Goal: Information Seeking & Learning: Obtain resource

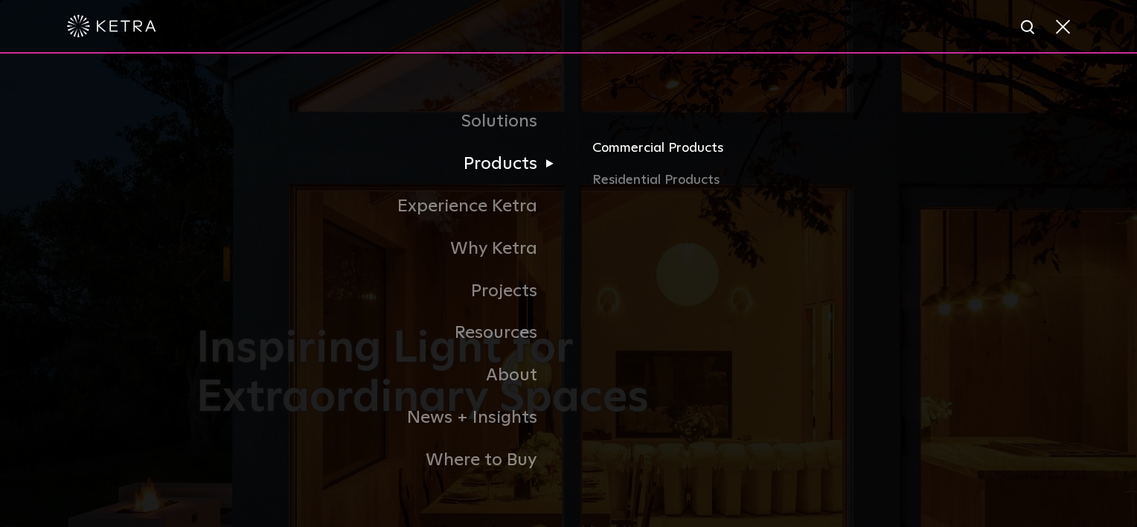
click at [618, 148] on link "Commercial Products" at bounding box center [766, 153] width 348 height 33
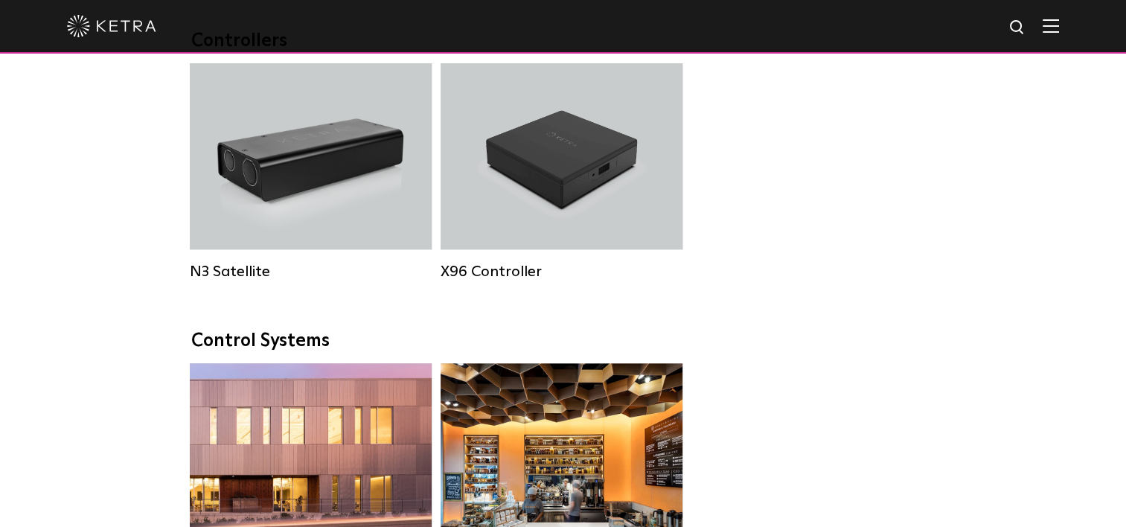
scroll to position [1935, 0]
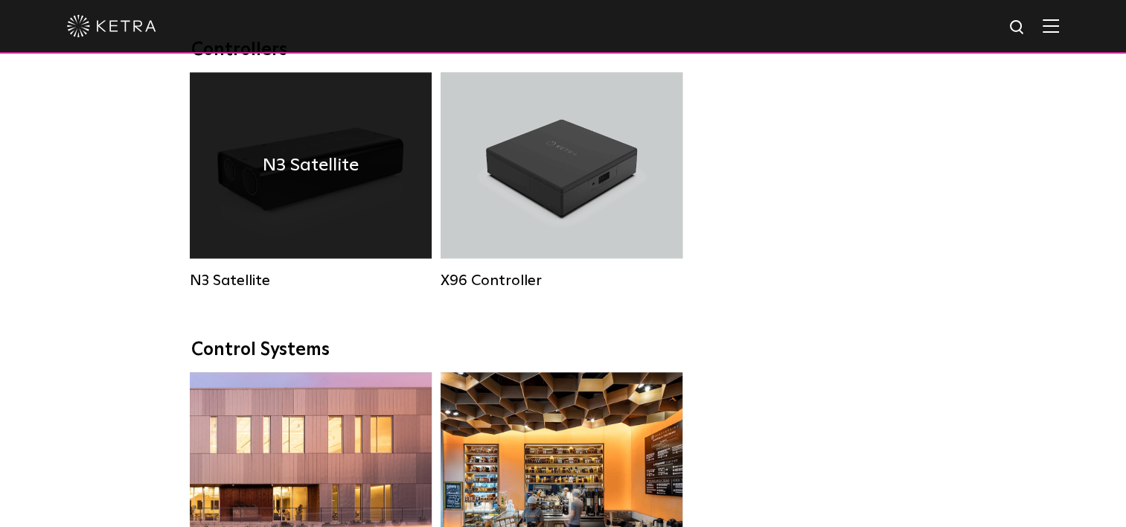
click at [357, 226] on div "N3 Satellite" at bounding box center [311, 165] width 242 height 186
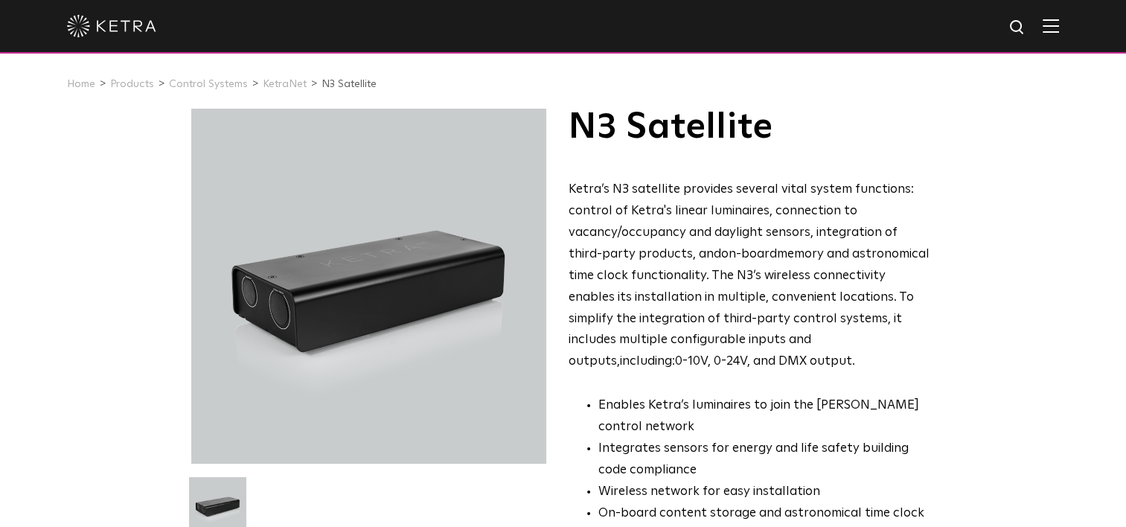
click at [977, 357] on div "N3 Satellite Ketra’s N3 satellite provides several vital system functions: cont…" at bounding box center [563, 430] width 1126 height 642
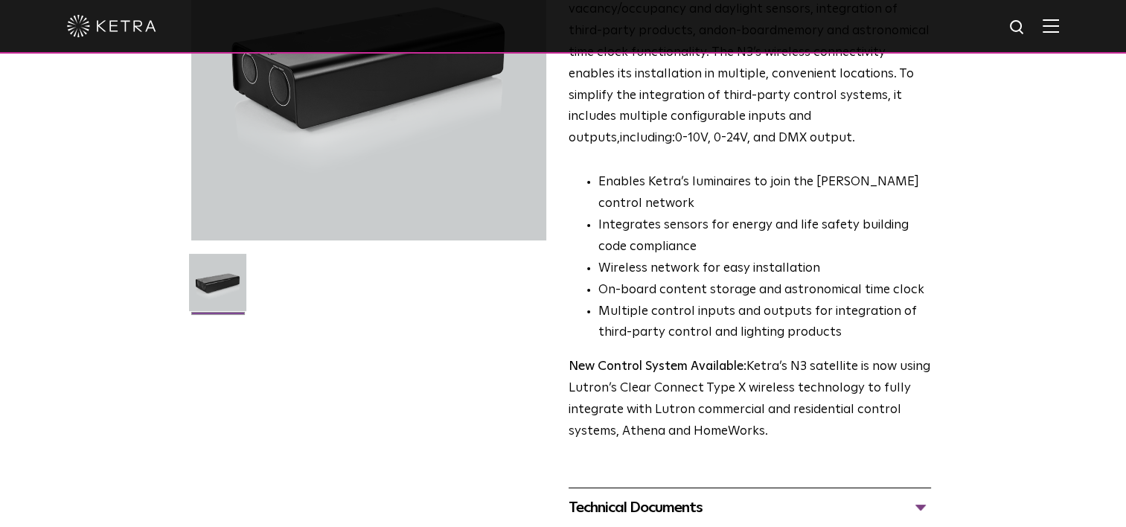
scroll to position [298, 0]
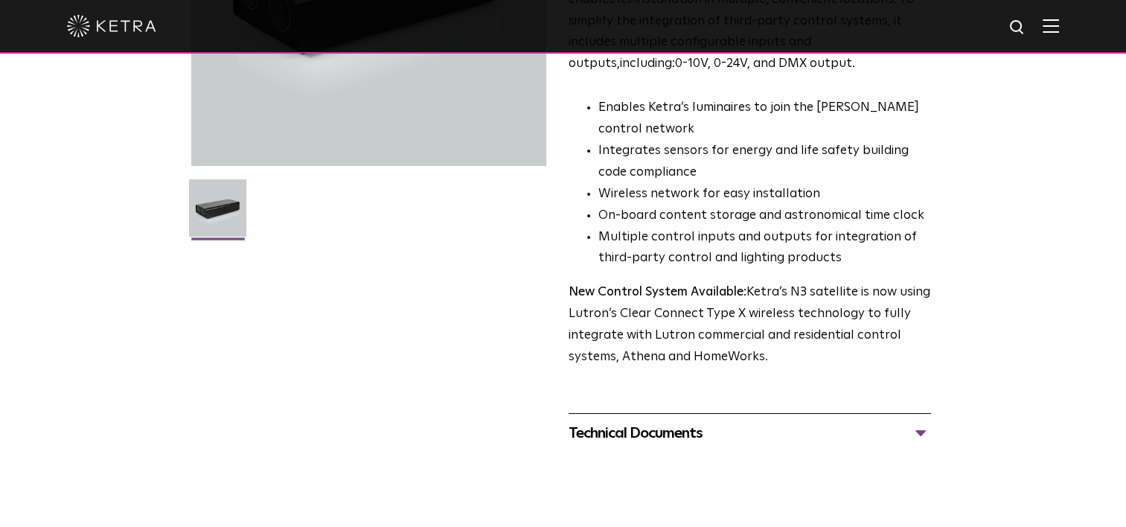
click at [920, 426] on div "Technical Documents" at bounding box center [750, 433] width 362 height 24
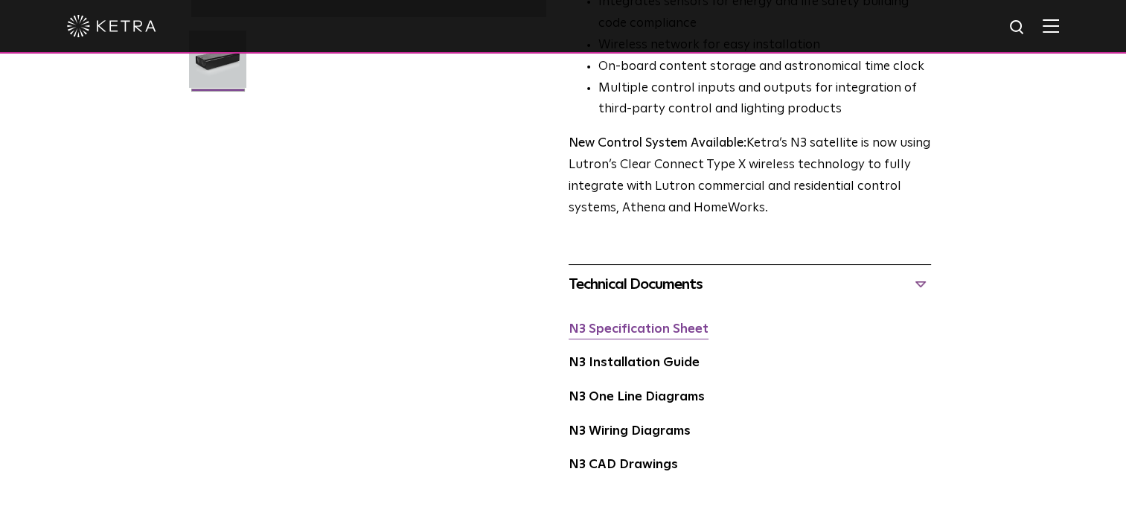
click at [665, 331] on link "N3 Specification Sheet" at bounding box center [639, 329] width 140 height 13
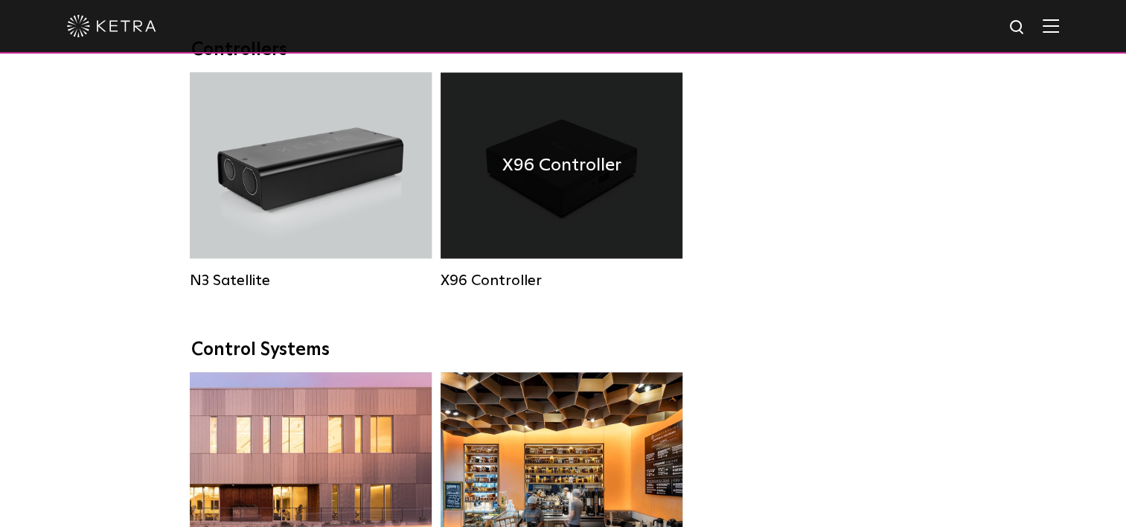
click at [545, 209] on div "X96 Controller" at bounding box center [562, 165] width 242 height 186
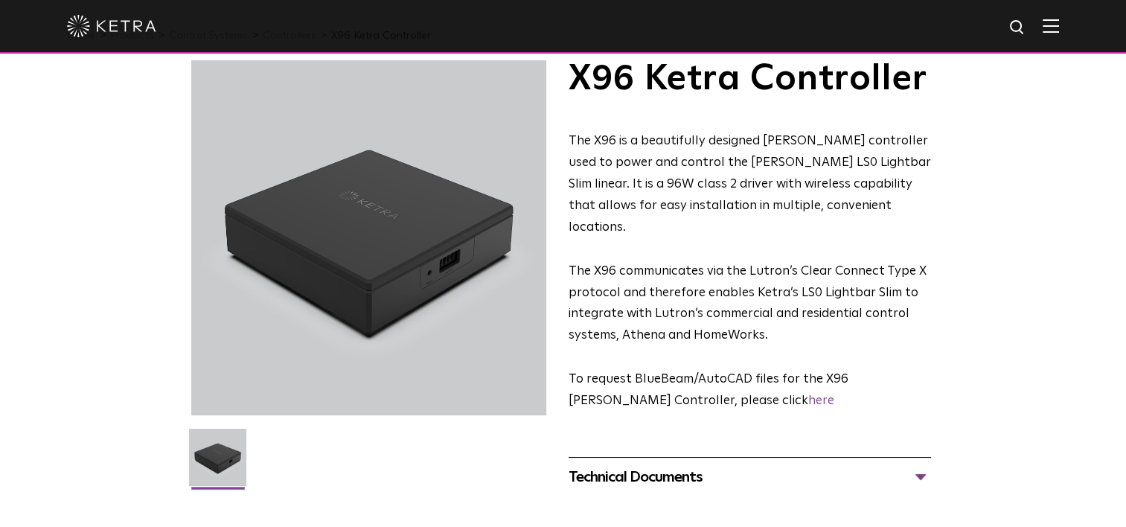
scroll to position [74, 0]
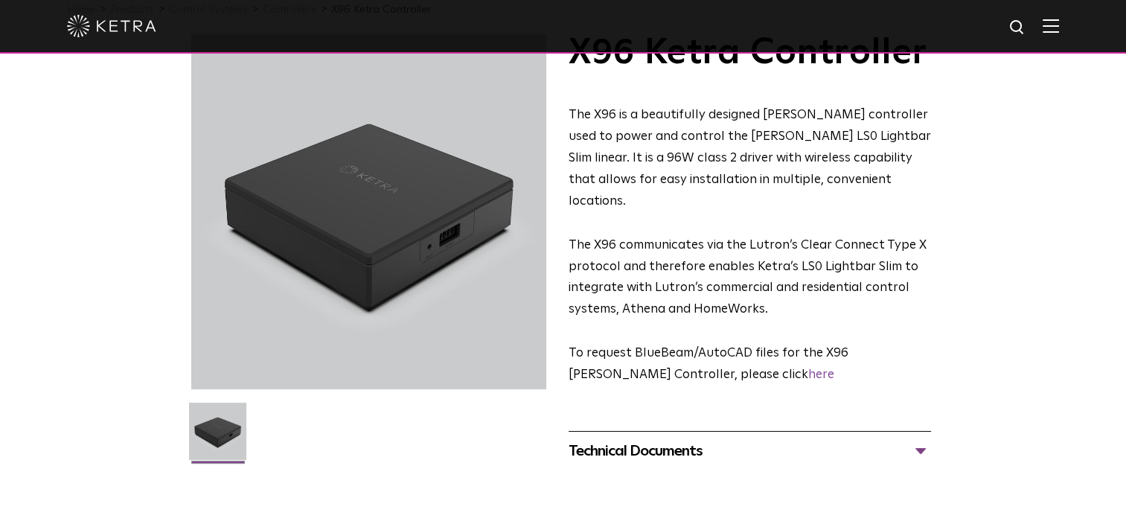
click at [537, 487] on div at bounding box center [372, 263] width 362 height 458
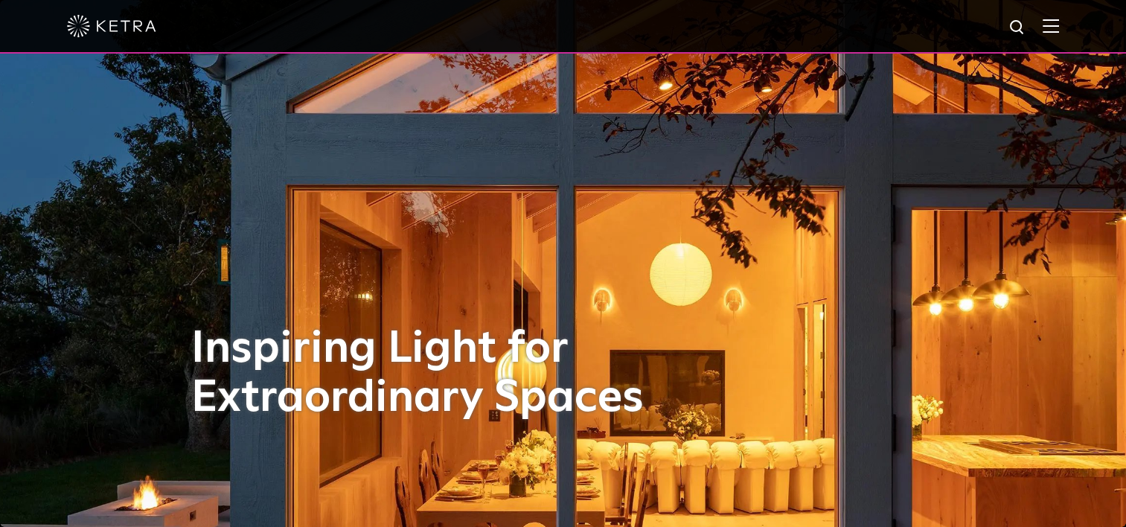
click at [1054, 28] on img at bounding box center [1051, 26] width 16 height 14
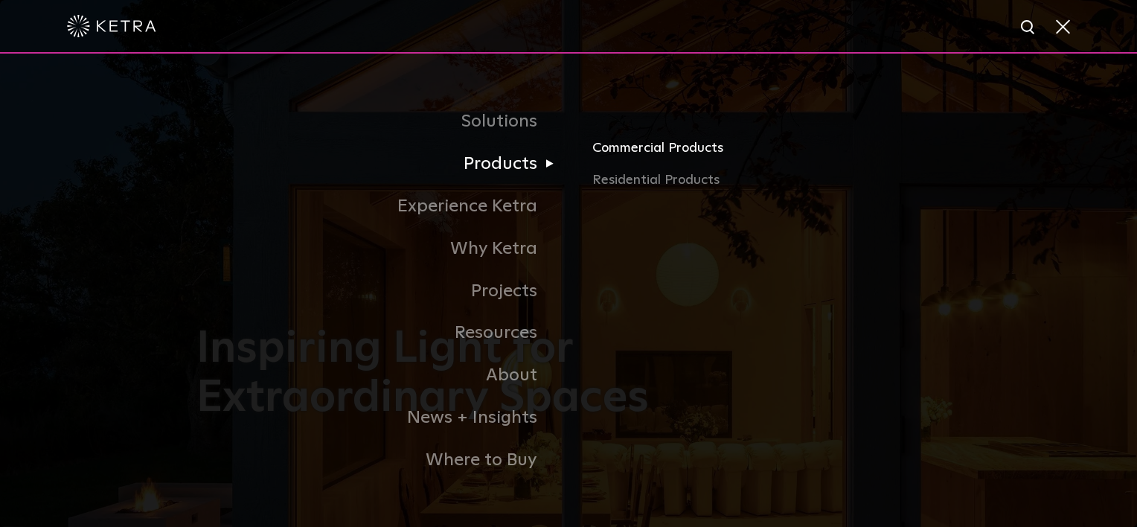
click at [621, 163] on link "Commercial Products" at bounding box center [766, 153] width 348 height 33
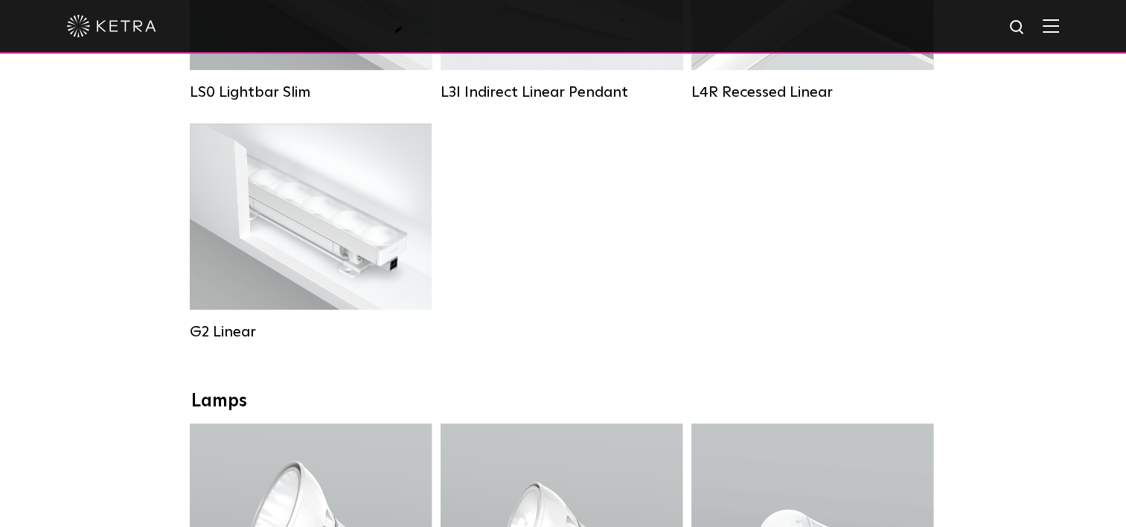
scroll to position [595, 0]
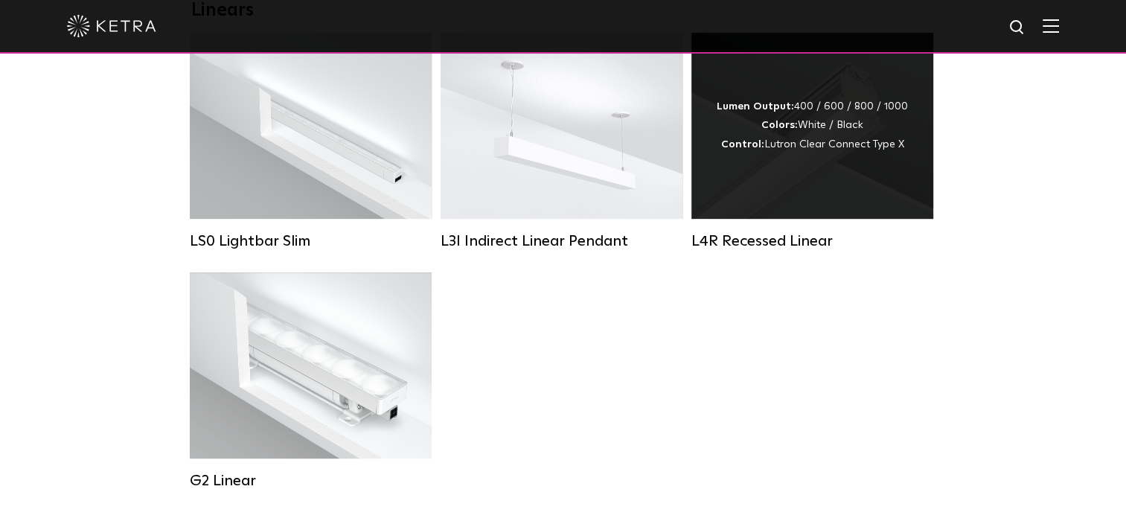
click at [770, 203] on div "Lumen Output: 400 / 600 / 800 / 1000 Colors: White / Black Control: Lutron Clea…" at bounding box center [812, 126] width 242 height 186
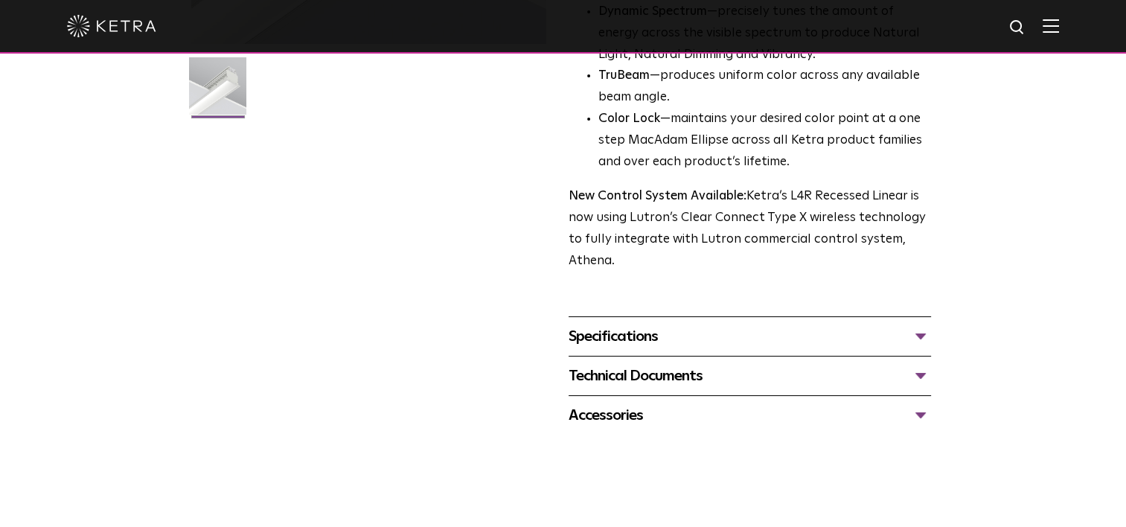
scroll to position [447, 0]
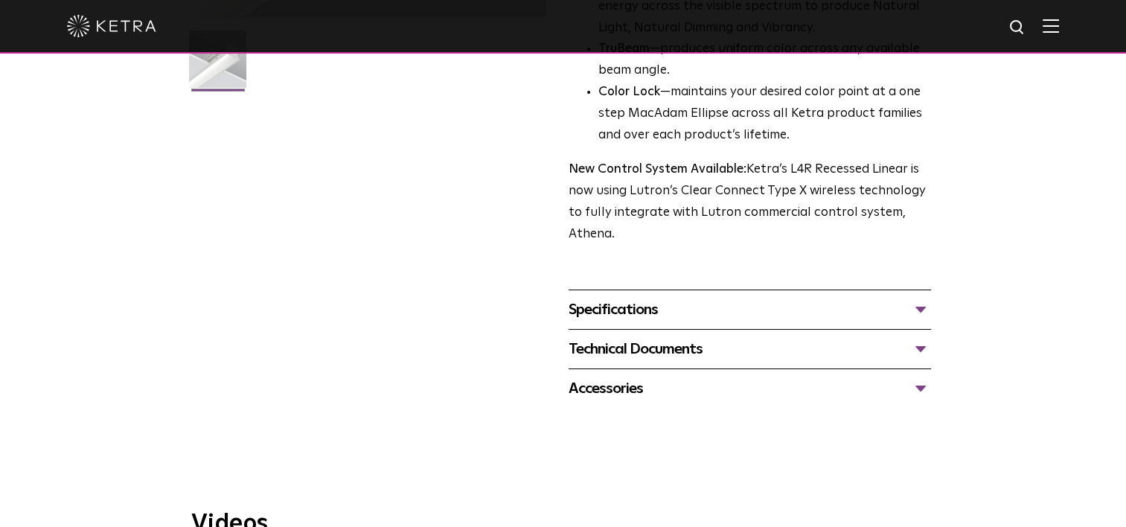
click at [925, 305] on div "Specifications" at bounding box center [750, 310] width 362 height 24
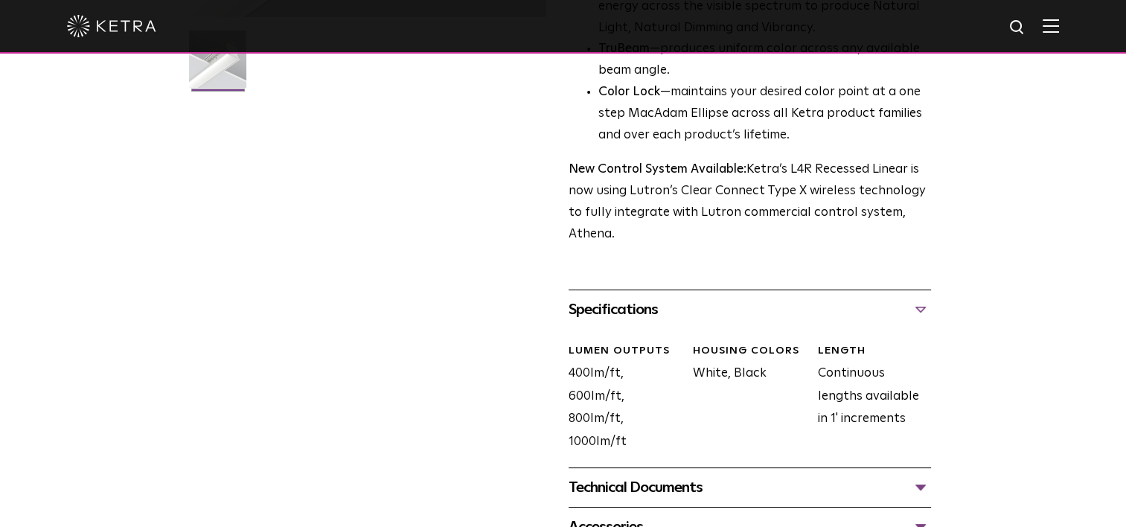
click at [924, 310] on div "Specifications" at bounding box center [750, 310] width 362 height 24
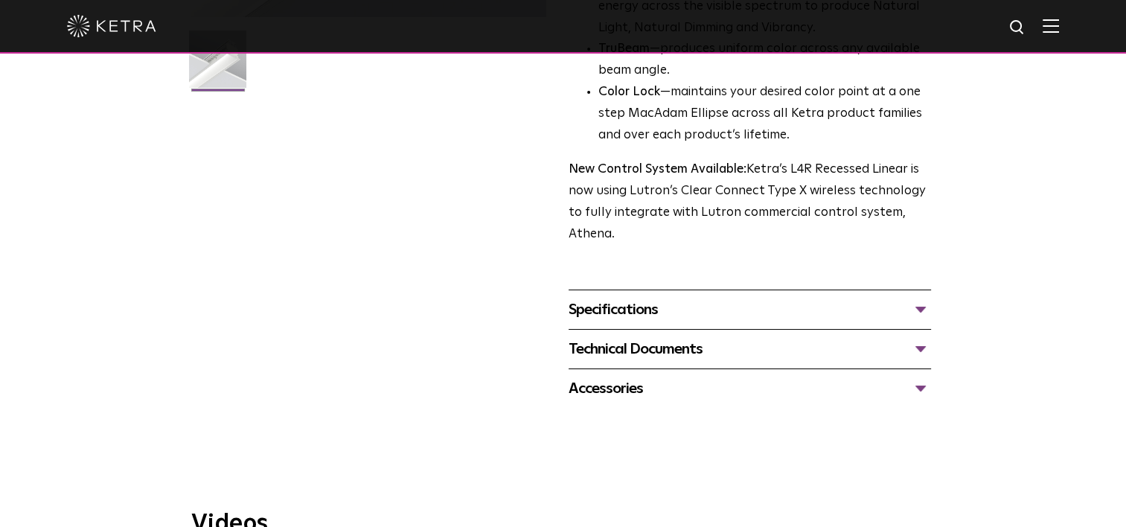
click at [921, 354] on div "Technical Documents" at bounding box center [750, 349] width 362 height 24
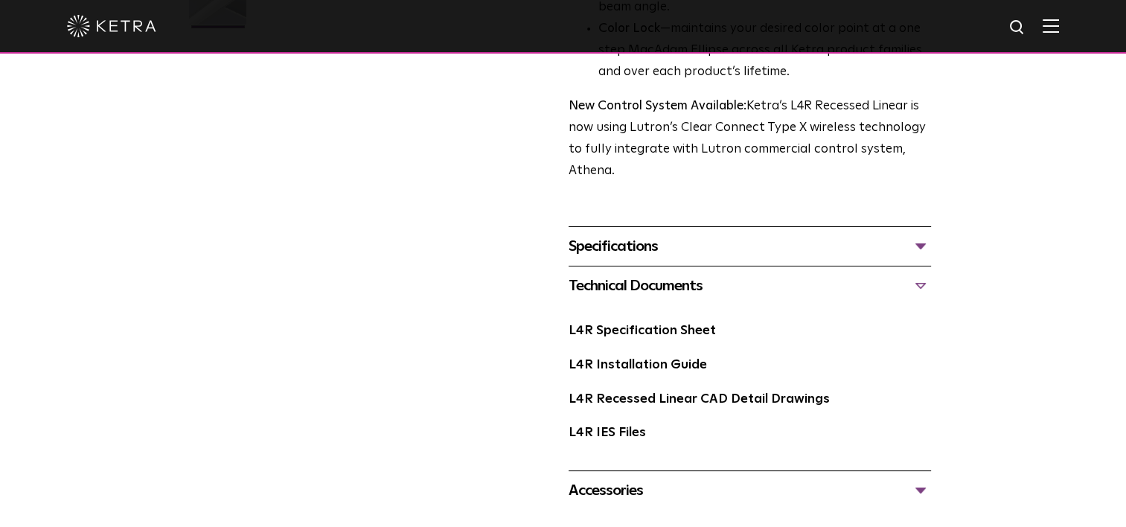
scroll to position [595, 0]
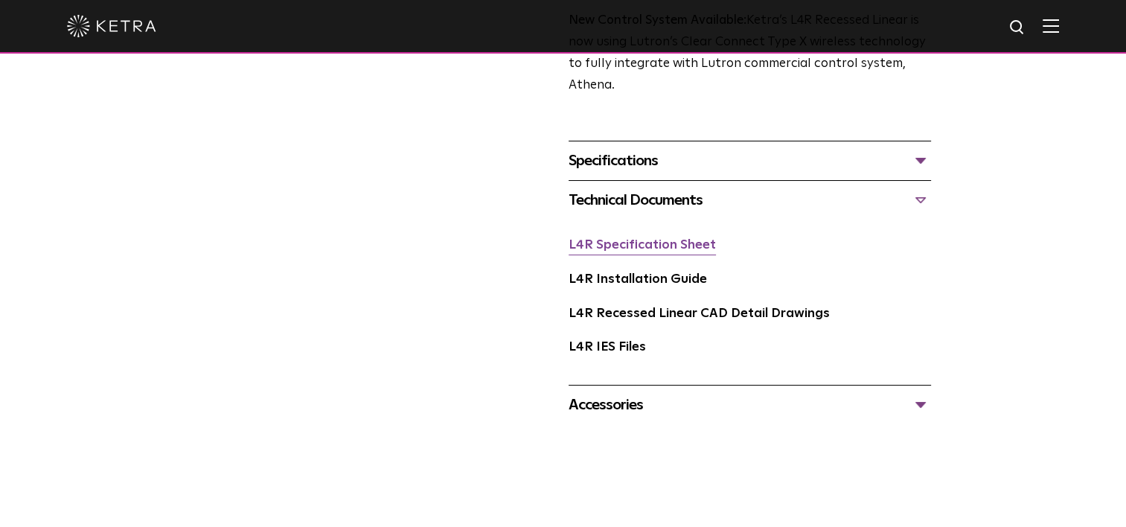
click at [653, 249] on link "L4R Specification Sheet" at bounding box center [642, 245] width 147 height 13
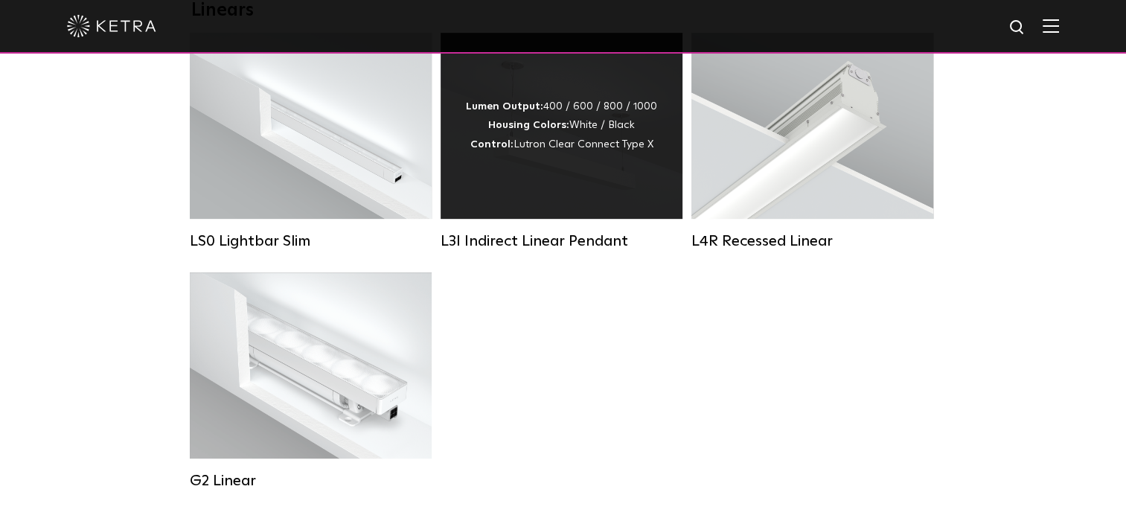
click at [578, 198] on div "Lumen Output: 400 / 600 / 800 / 1000 Housing Colors: White / Black Control: Lut…" at bounding box center [562, 126] width 242 height 186
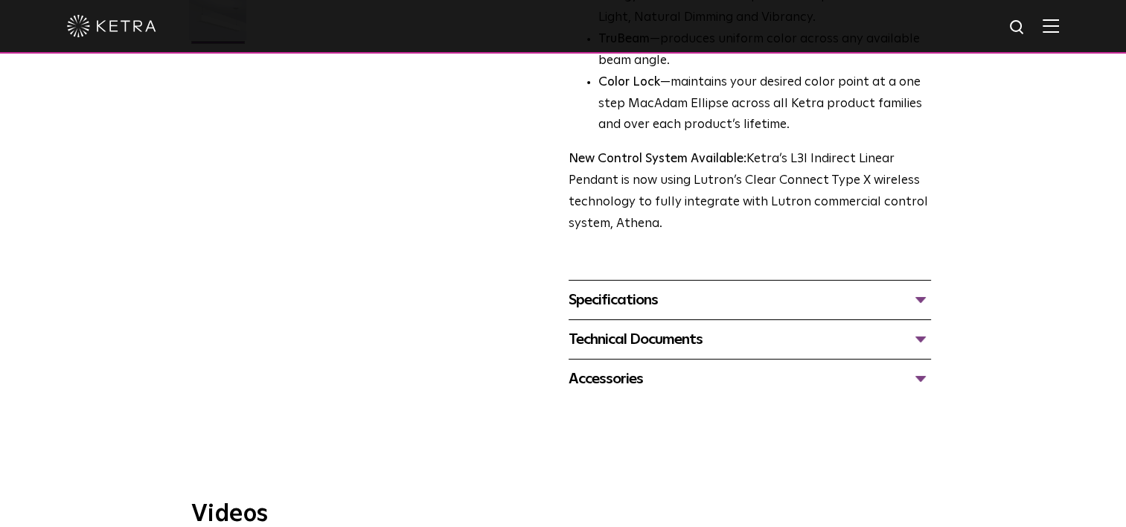
scroll to position [595, 0]
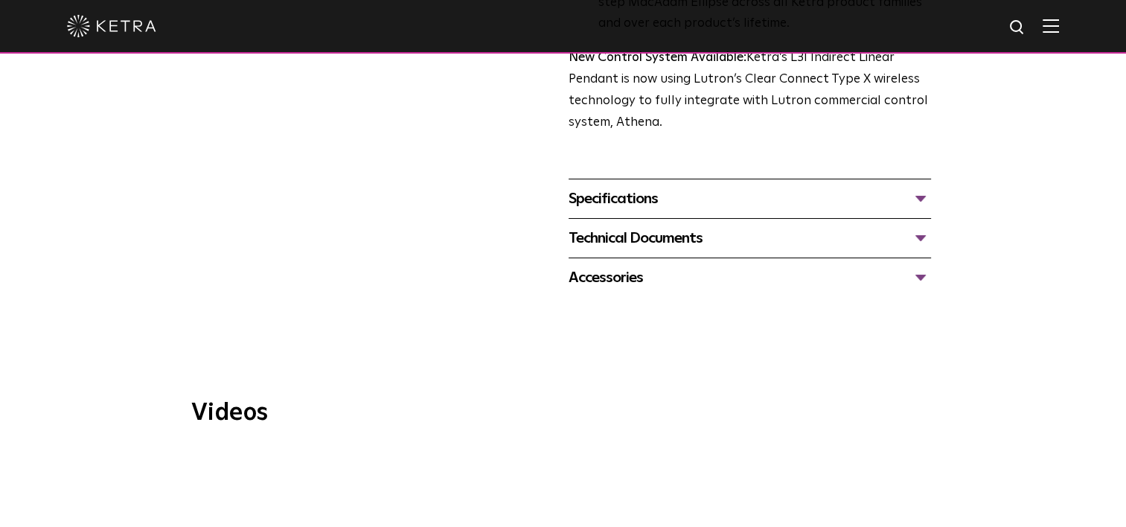
click at [920, 187] on div "Specifications" at bounding box center [750, 199] width 362 height 24
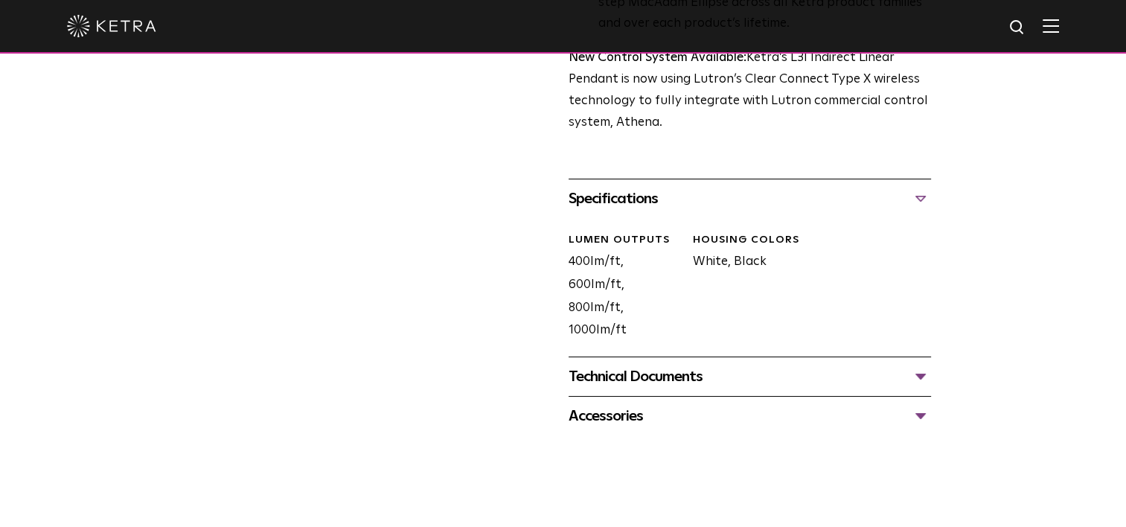
click at [920, 187] on div "Specifications" at bounding box center [750, 199] width 362 height 24
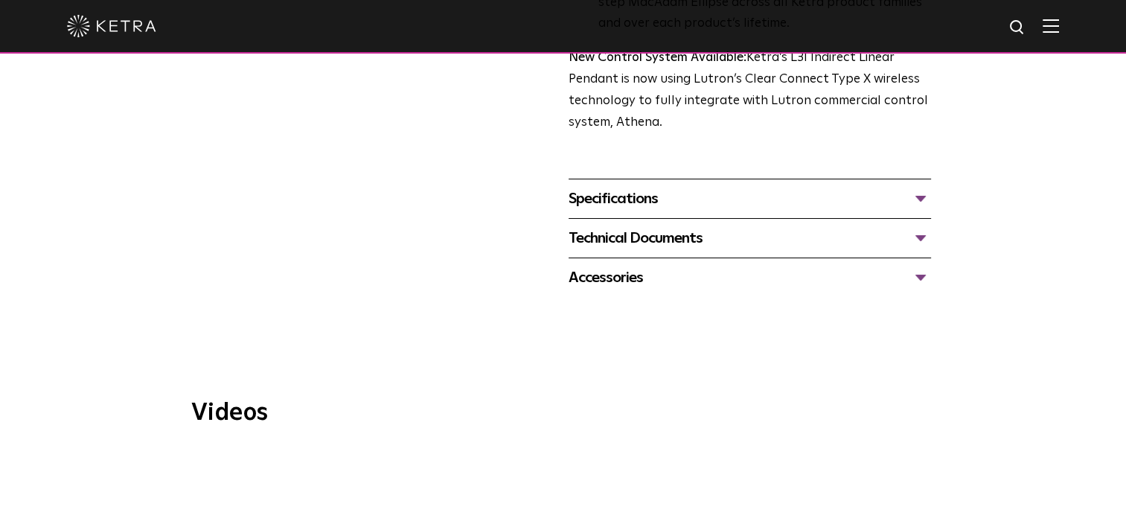
click at [923, 226] on div "Technical Documents" at bounding box center [750, 238] width 362 height 24
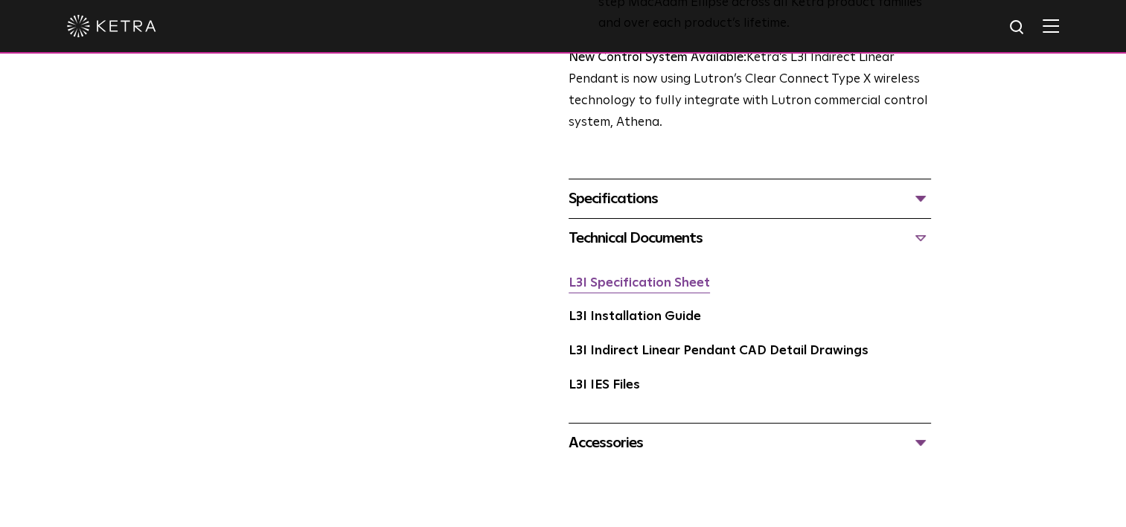
click at [673, 277] on link "L3I Specification Sheet" at bounding box center [639, 283] width 141 height 13
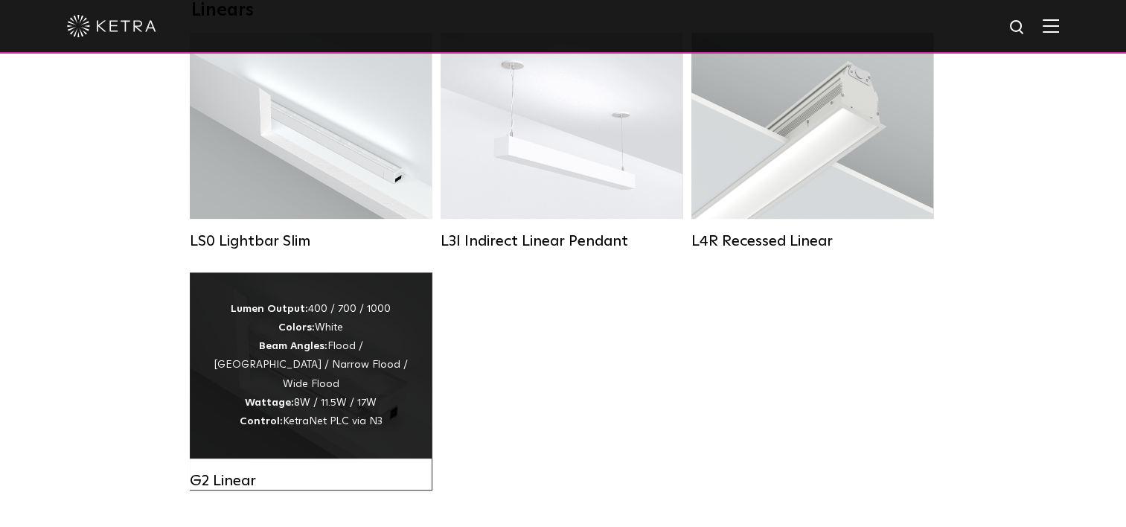
click at [276, 355] on div "Lumen Output: 400 / 700 / 1000 Colors: White Beam Angles: Flood / Graze / Narro…" at bounding box center [310, 365] width 197 height 131
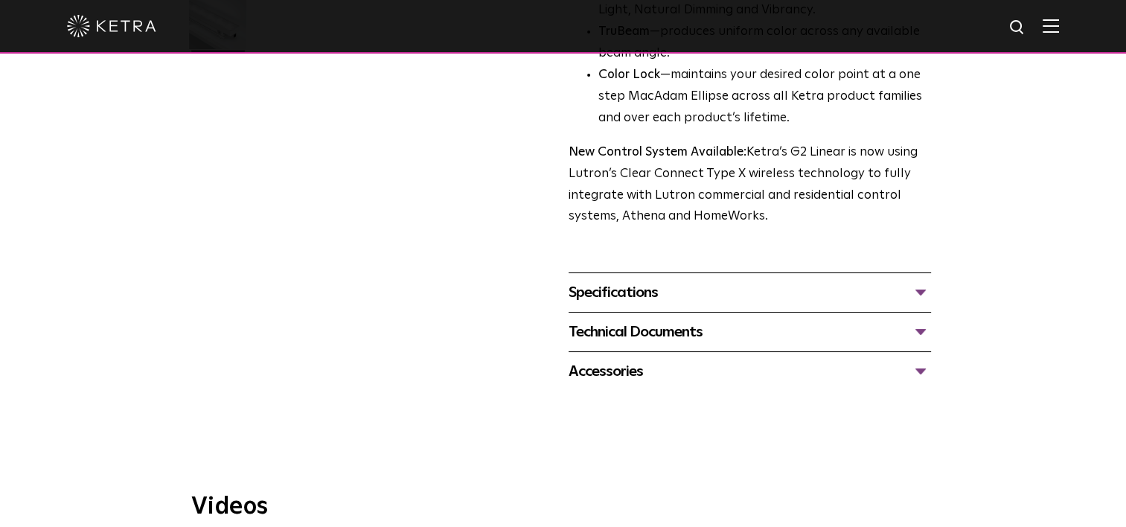
scroll to position [521, 0]
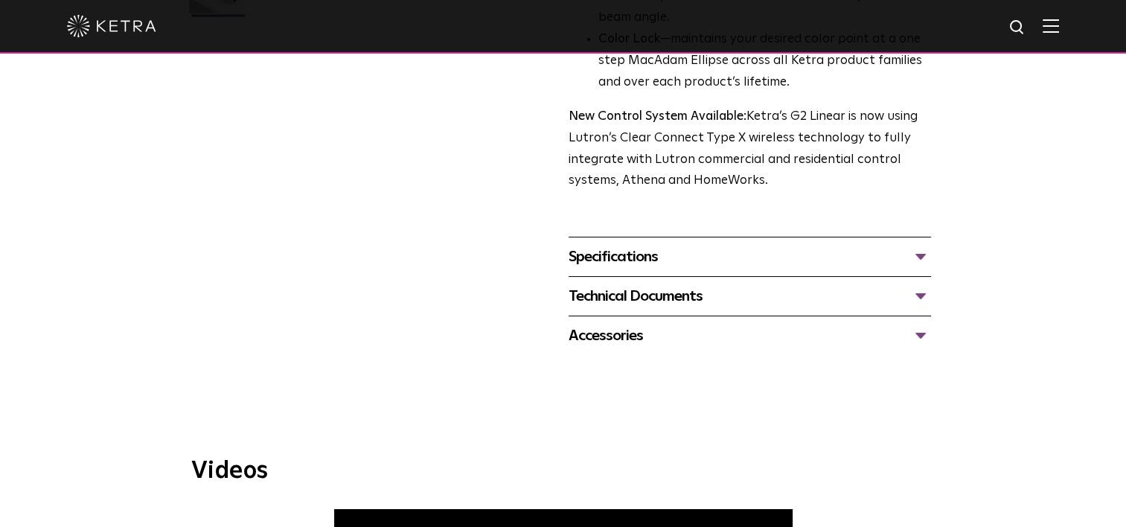
click at [917, 256] on div "Specifications" at bounding box center [750, 257] width 362 height 24
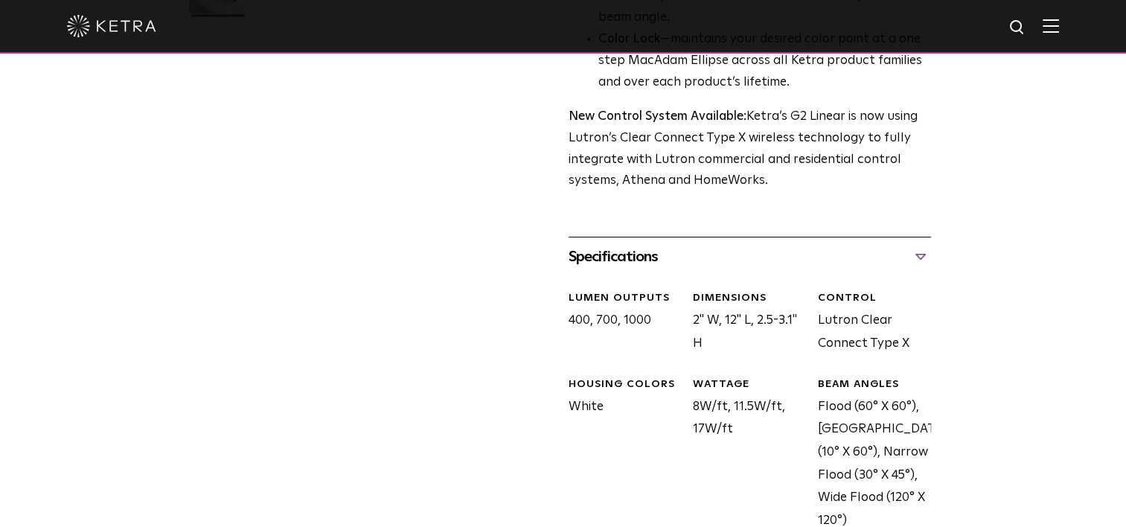
click at [923, 260] on div "Specifications" at bounding box center [750, 257] width 362 height 24
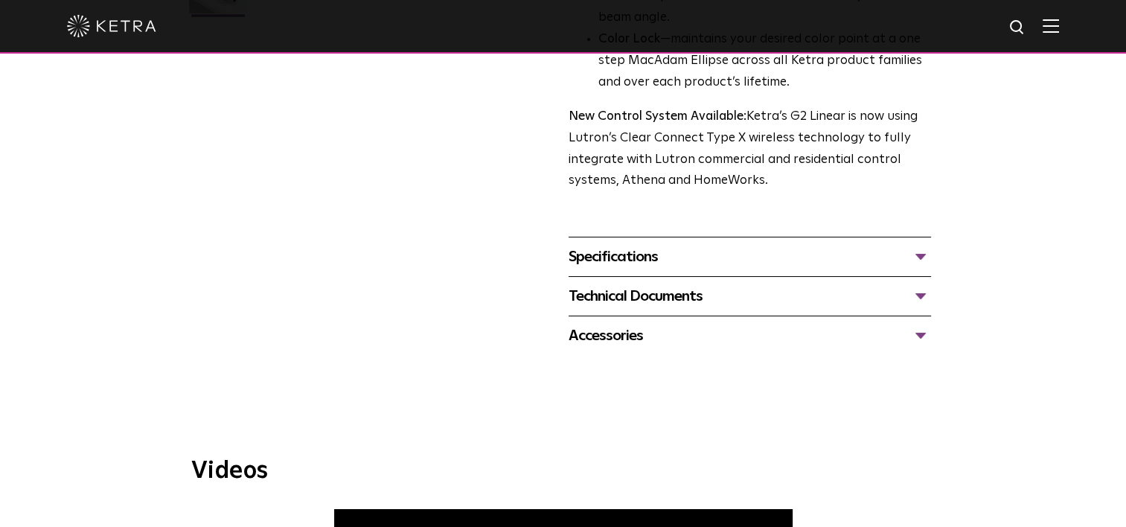
click at [923, 296] on div "Technical Documents" at bounding box center [750, 296] width 362 height 24
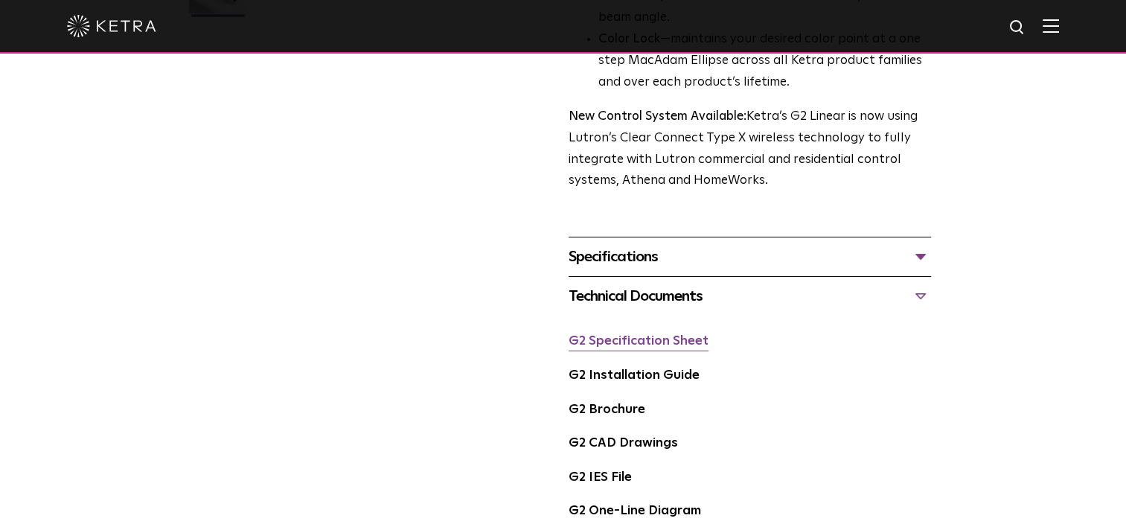
click at [665, 343] on link "G2 Specification Sheet" at bounding box center [639, 341] width 140 height 13
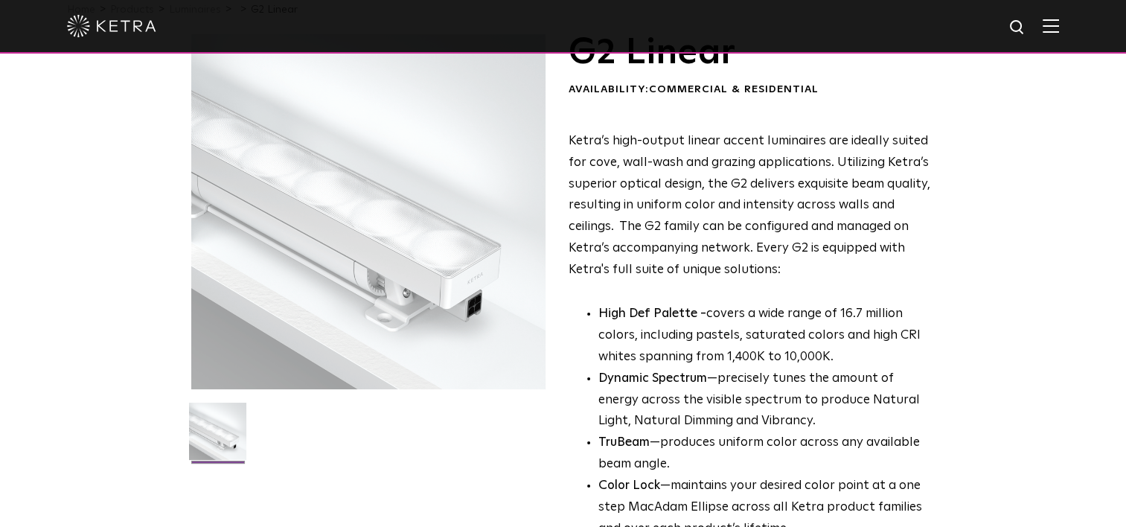
scroll to position [0, 0]
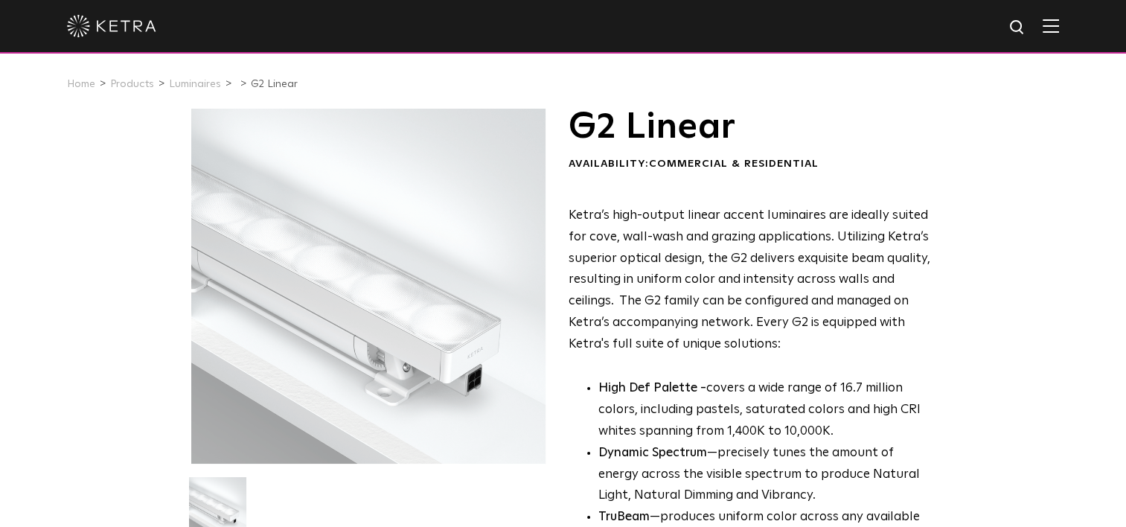
click at [569, 89] on ul "Home Products Luminaires G2 Linear" at bounding box center [563, 84] width 992 height 22
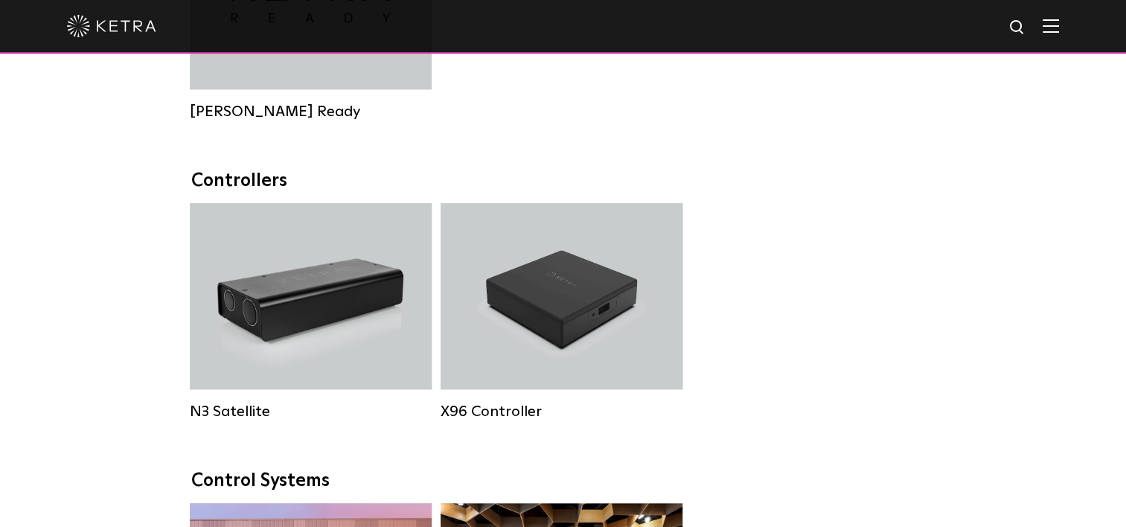
scroll to position [1861, 0]
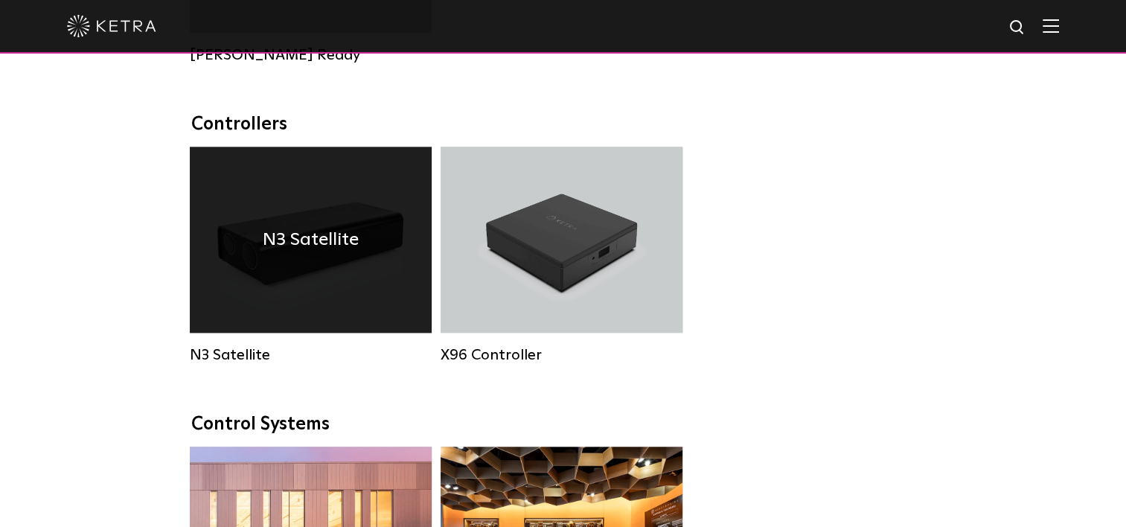
click at [317, 295] on div "N3 Satellite" at bounding box center [311, 240] width 242 height 186
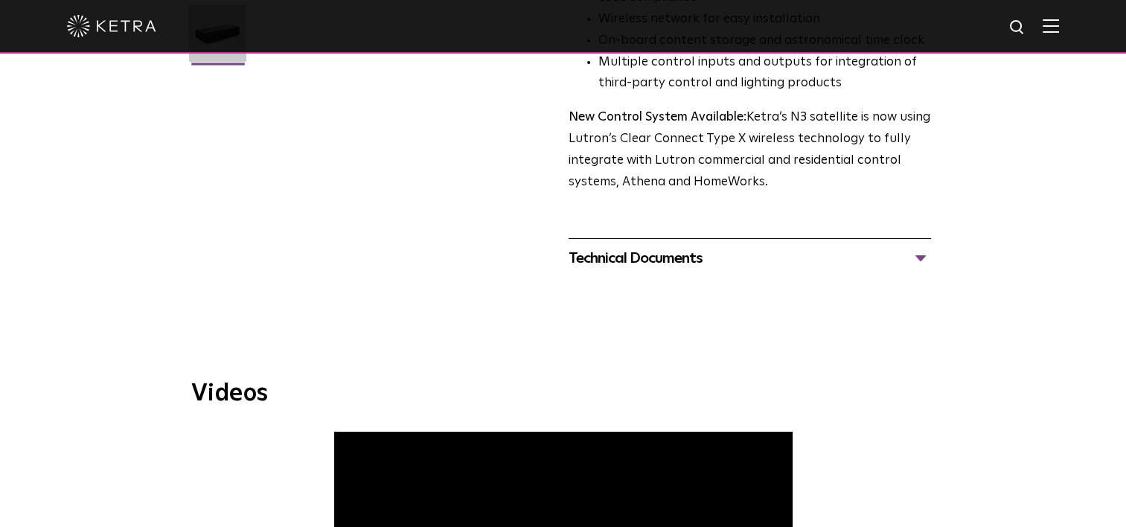
scroll to position [447, 0]
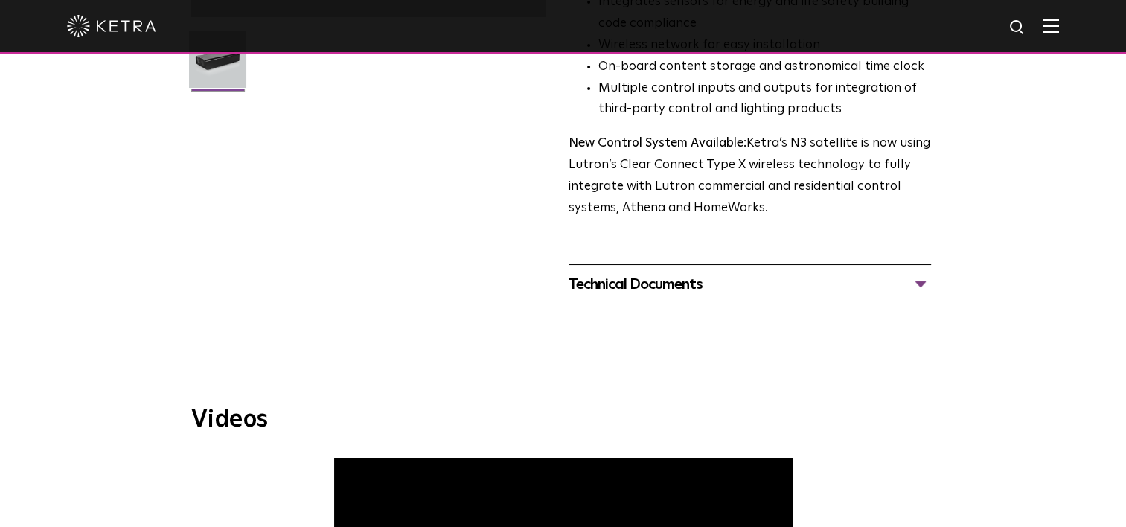
click at [917, 286] on div "Technical Documents" at bounding box center [750, 284] width 362 height 24
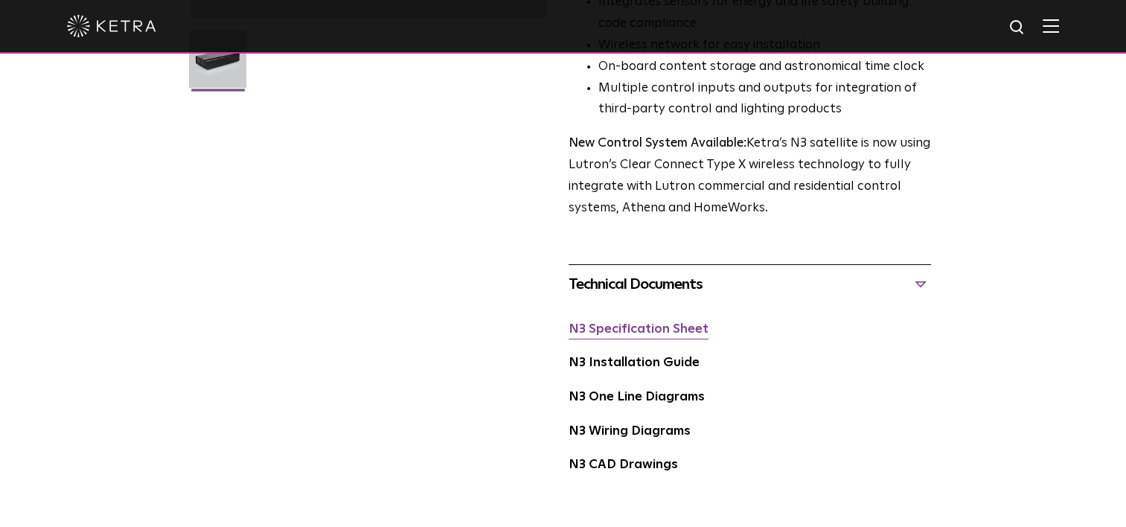
click at [657, 325] on link "N3 Specification Sheet" at bounding box center [639, 329] width 140 height 13
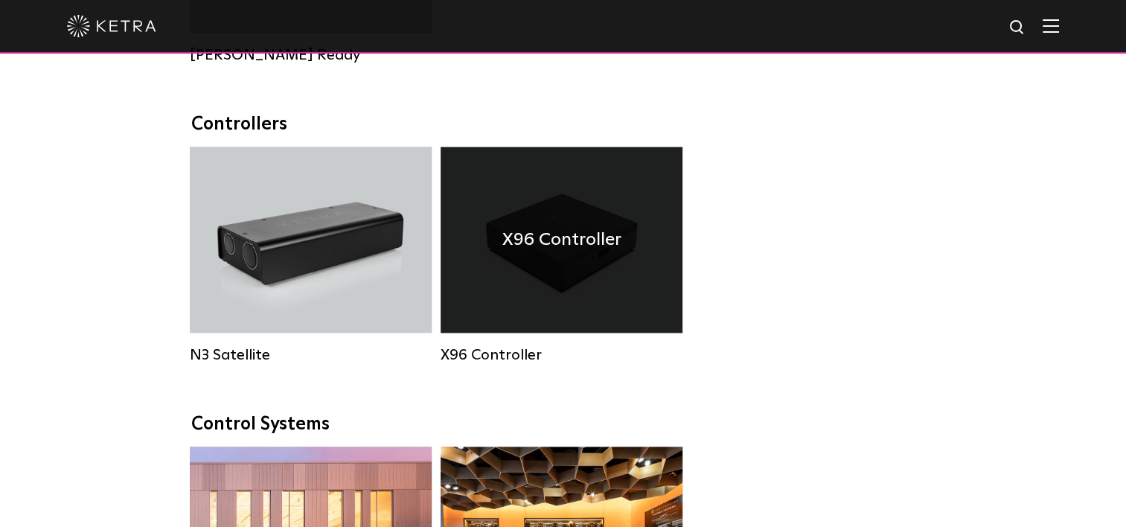
click at [567, 296] on div "X96 Controller" at bounding box center [562, 240] width 242 height 186
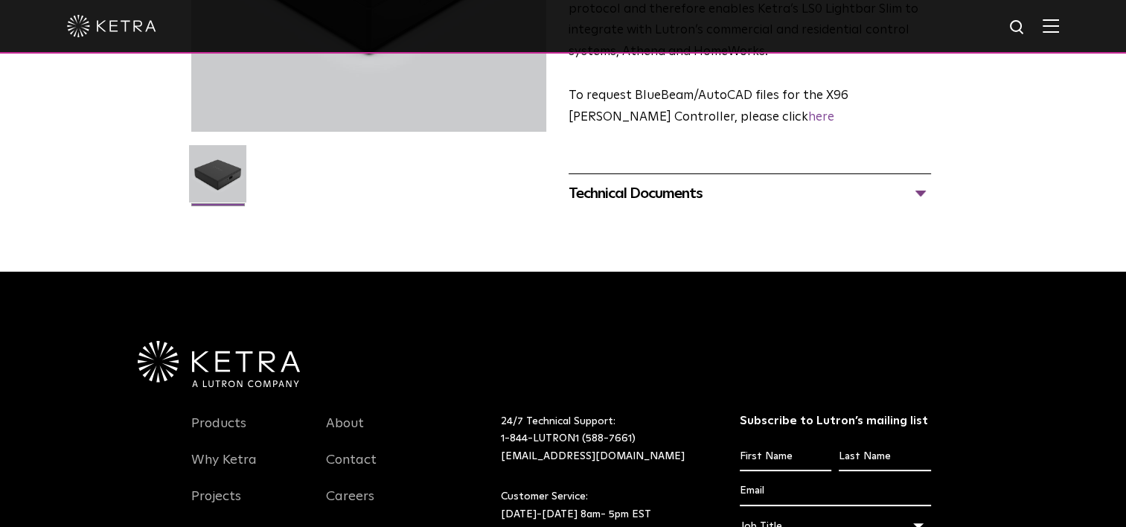
scroll to position [256, 0]
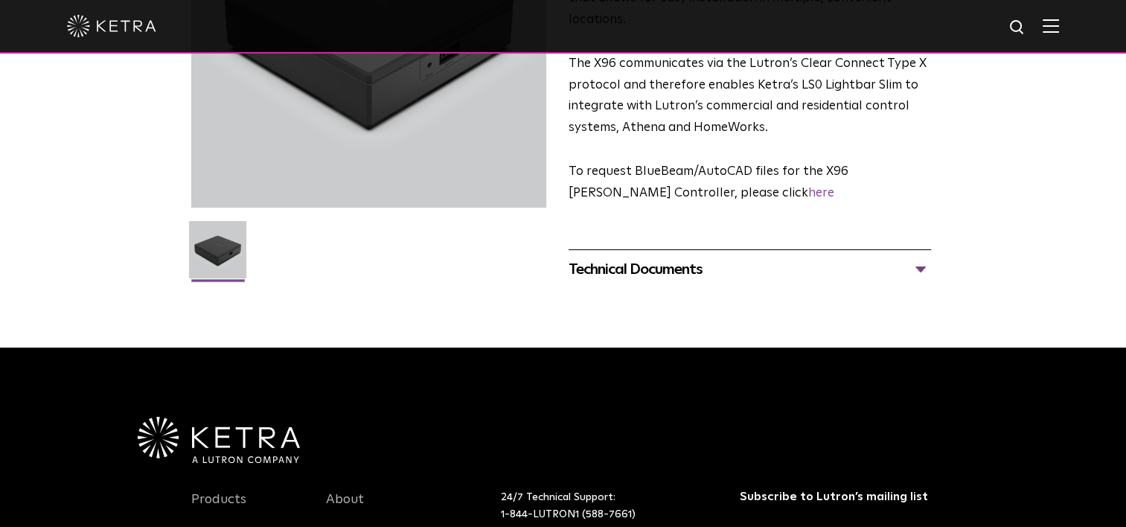
click at [919, 258] on div "Technical Documents" at bounding box center [750, 270] width 362 height 24
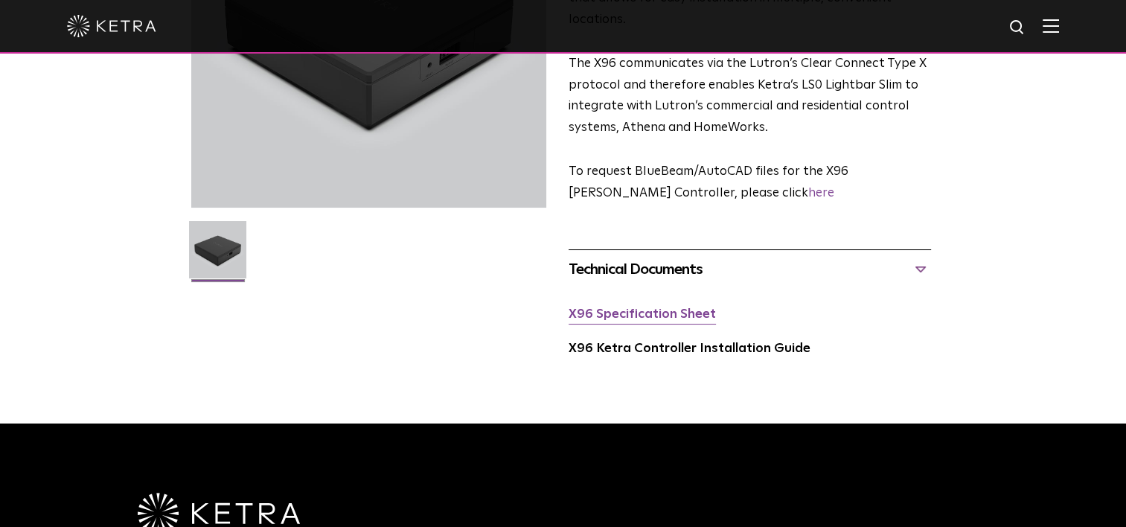
click at [689, 308] on link "X96 Specification Sheet" at bounding box center [642, 314] width 147 height 13
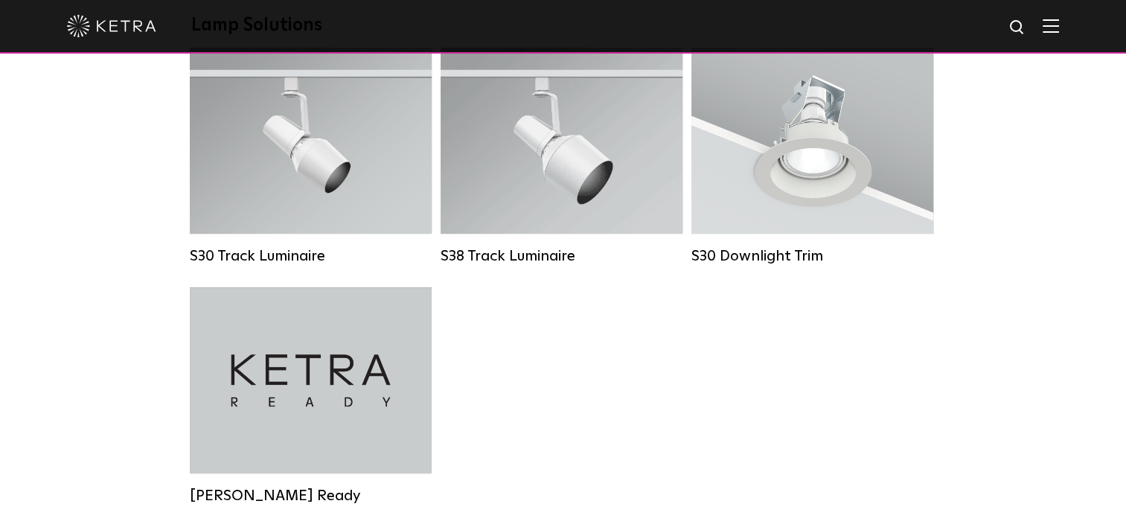
scroll to position [1414, 0]
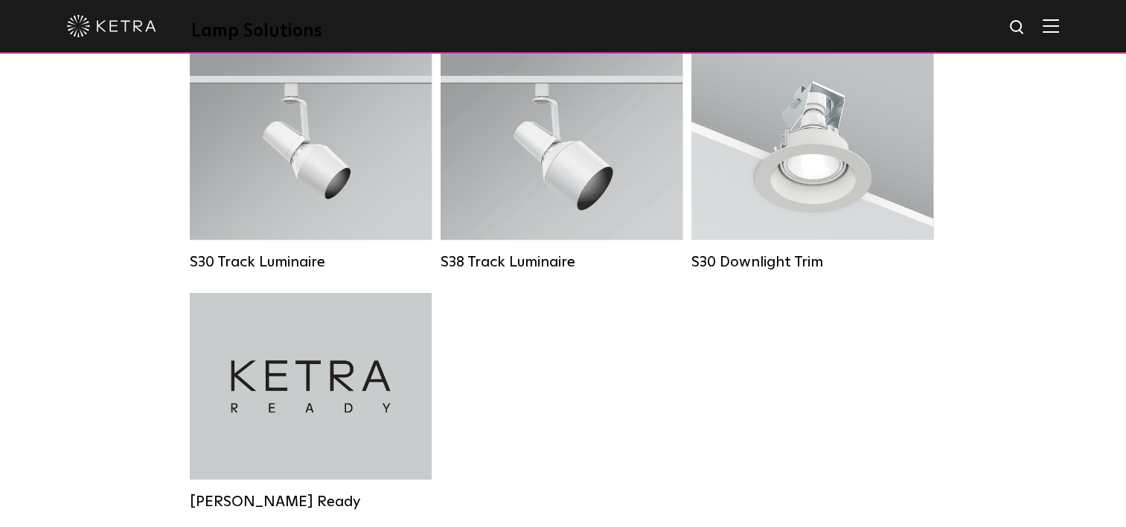
click at [984, 286] on div "Downlights D2 Downlight Family Lumen Output: 1200 Colors: White / Black / Gloss…" at bounding box center [563, 36] width 1126 height 2311
click at [1048, 136] on div "Downlights D2 Downlight Family Lumen Output: 1200 Colors: White / Black / Gloss…" at bounding box center [563, 36] width 1126 height 2311
click at [1026, 30] on img at bounding box center [1017, 28] width 19 height 19
